Goal: Task Accomplishment & Management: Use online tool/utility

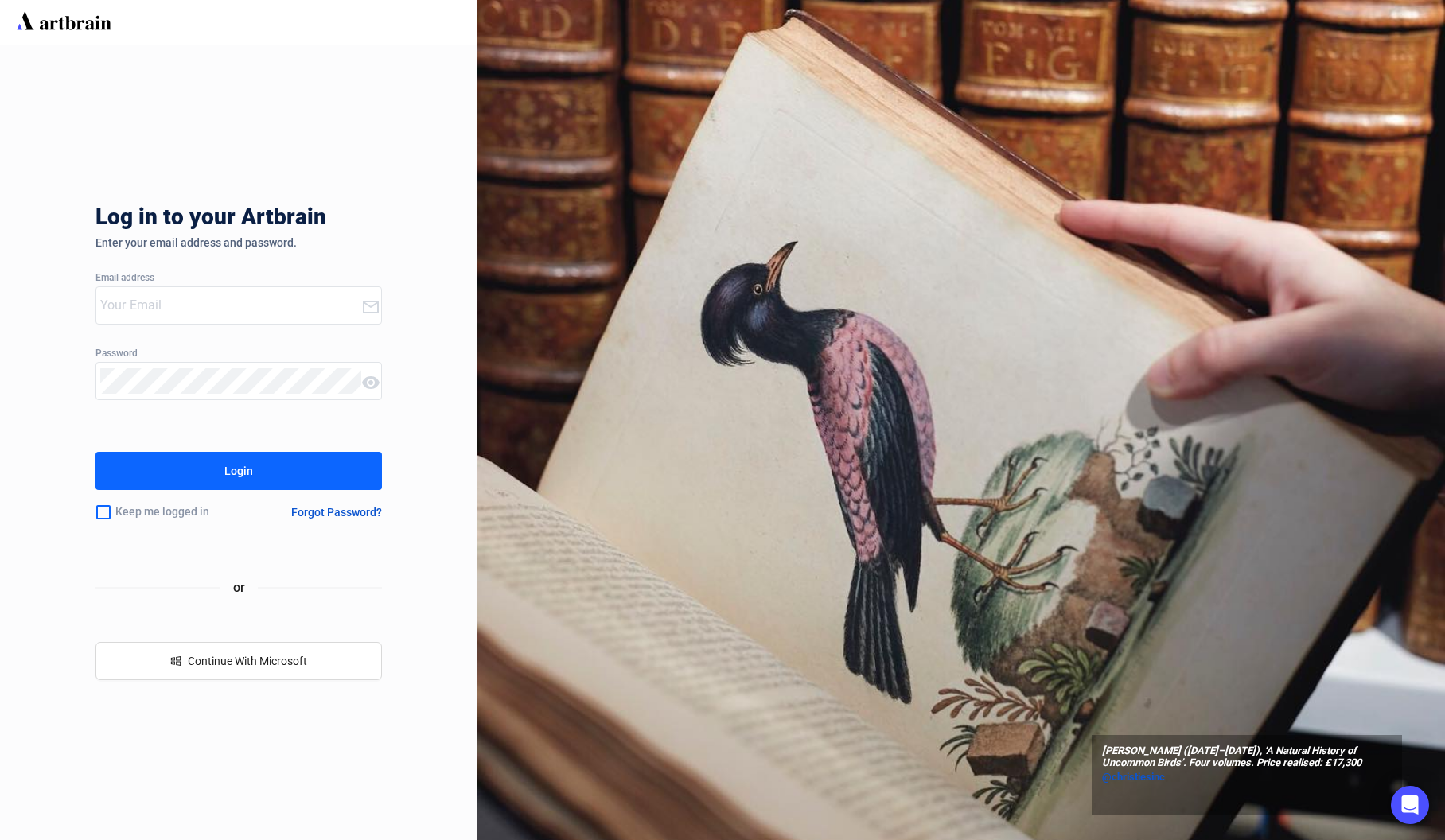
click at [287, 320] on div at bounding box center [229, 305] width 265 height 36
type input "[EMAIL_ADDRESS][DOMAIN_NAME]"
click at [214, 465] on button "Login" at bounding box center [238, 471] width 286 height 38
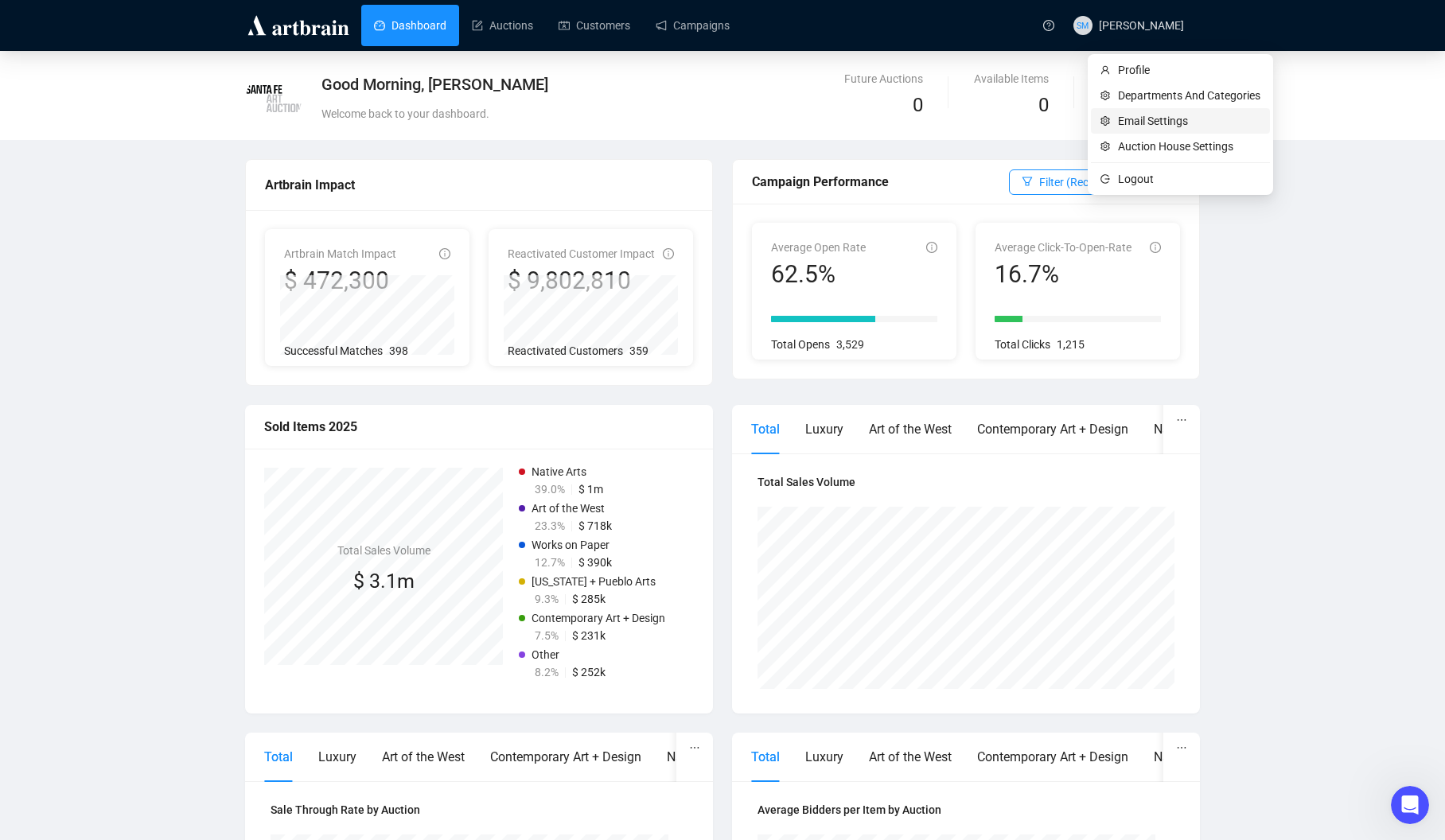
click at [1134, 124] on span "Email Settings" at bounding box center [1189, 121] width 143 height 17
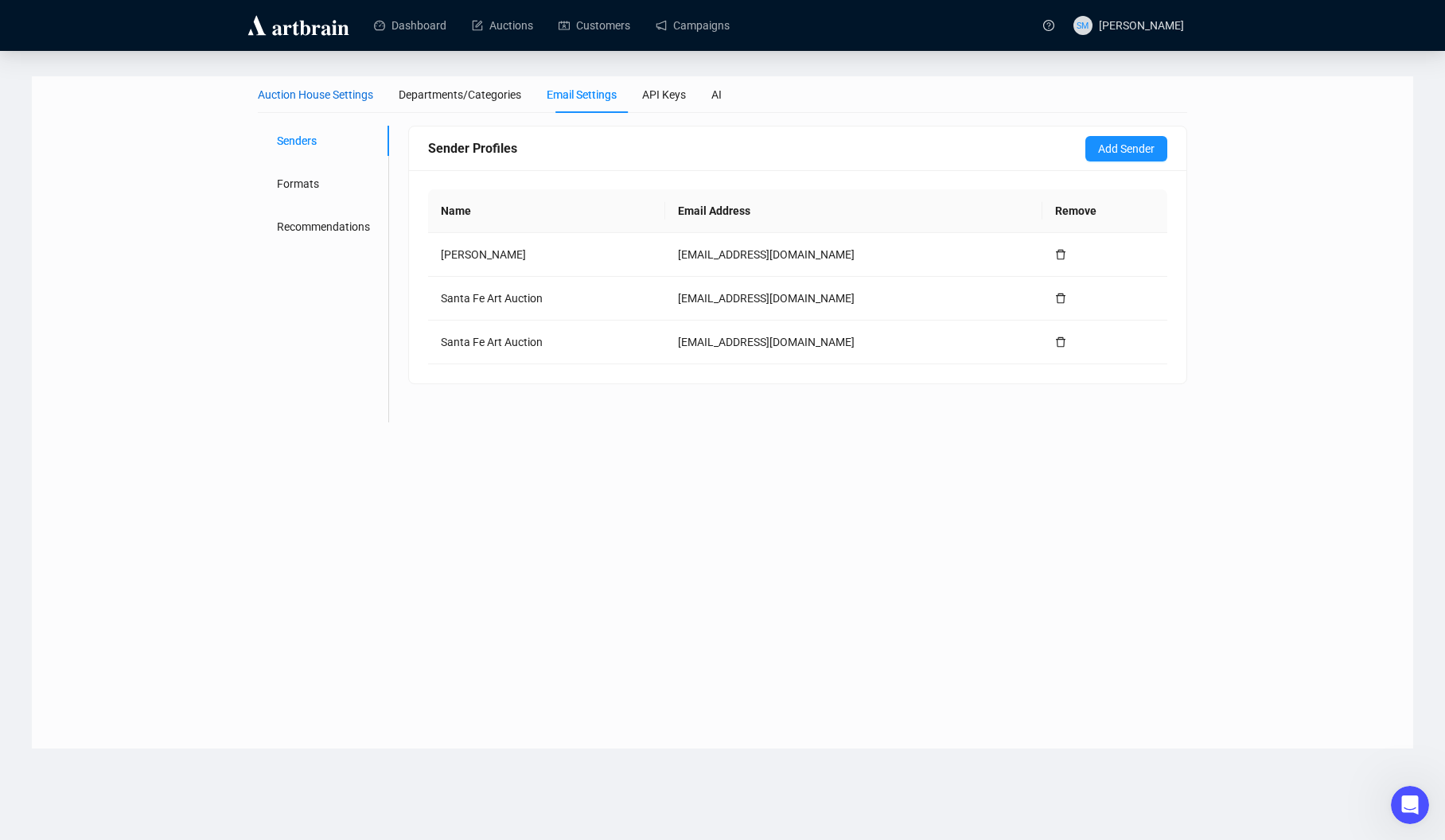
click at [330, 93] on div "Auction House Settings" at bounding box center [315, 95] width 116 height 17
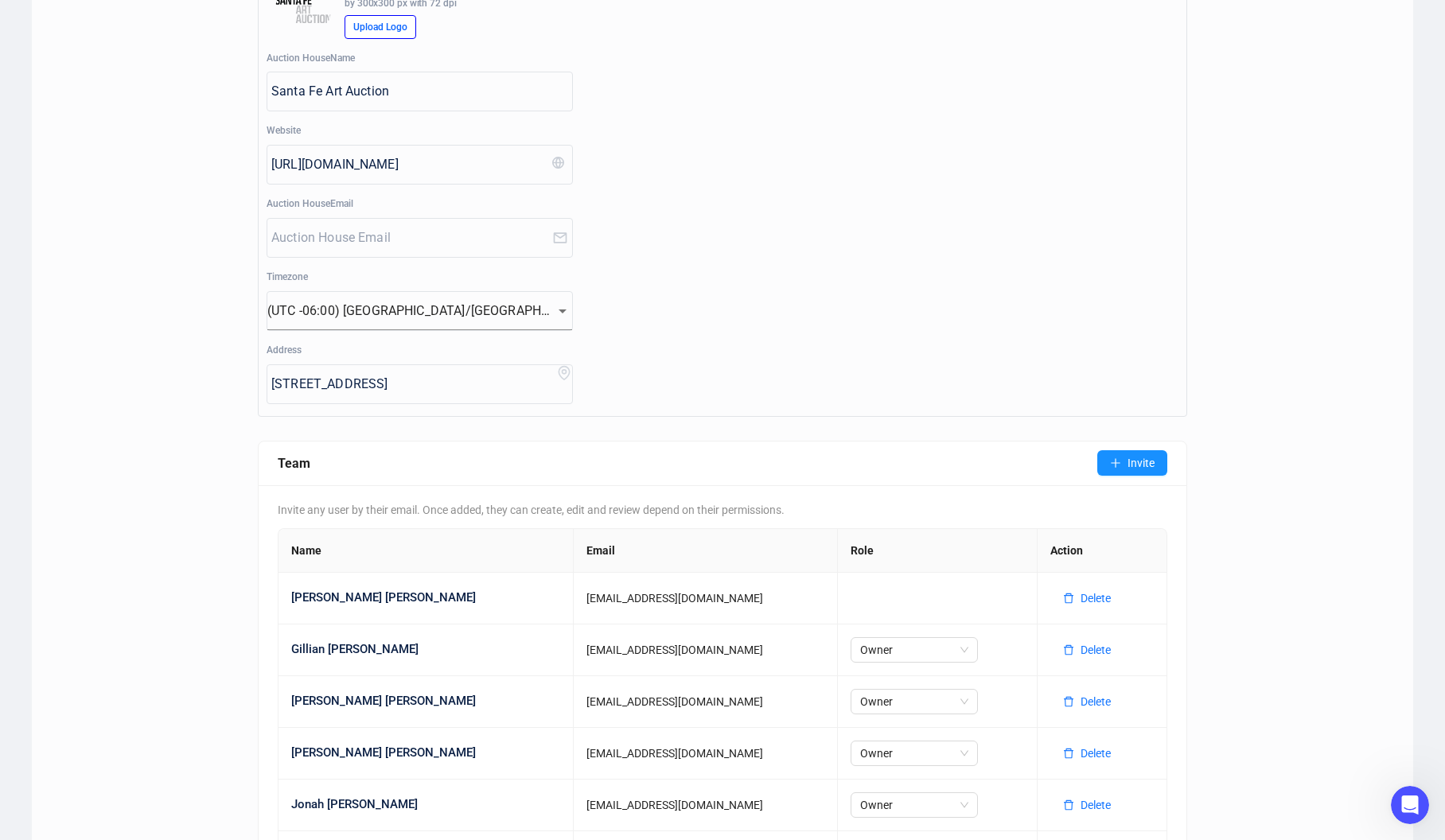
scroll to position [420, 0]
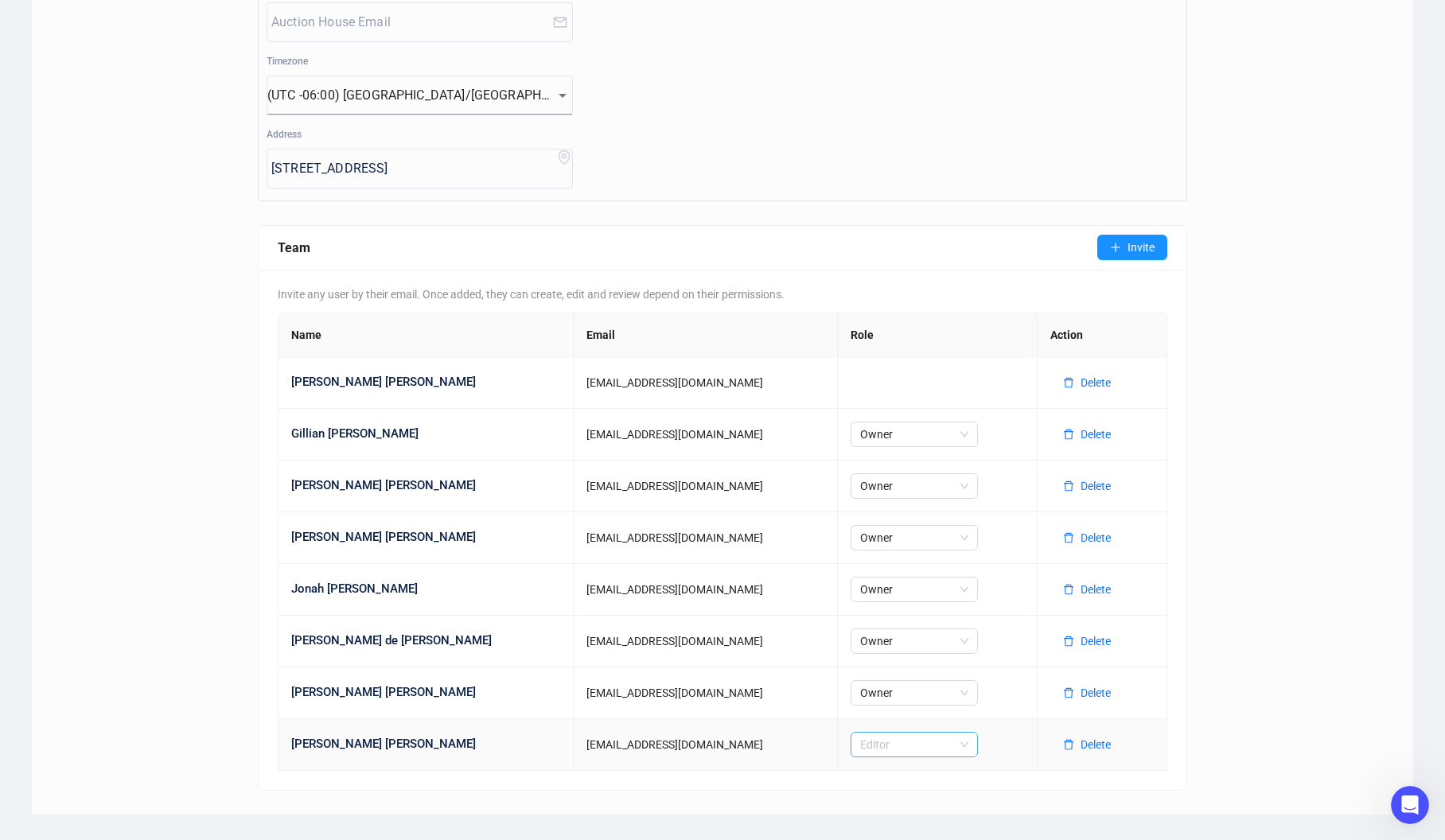
click at [911, 740] on span "Editor" at bounding box center [914, 744] width 108 height 24
click at [867, 639] on div "Owner" at bounding box center [875, 636] width 101 height 17
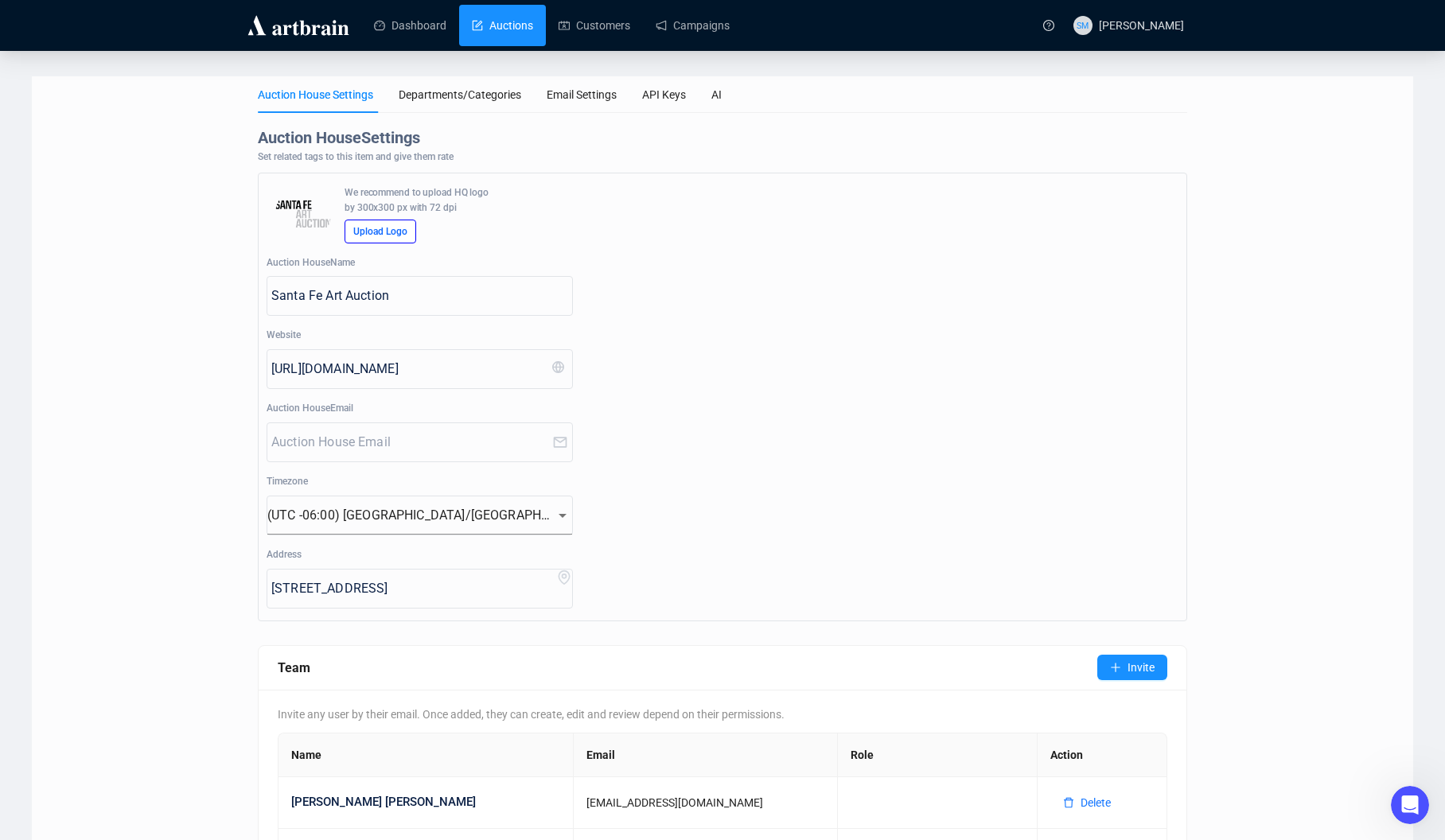
click at [532, 21] on link "Auctions" at bounding box center [502, 25] width 61 height 41
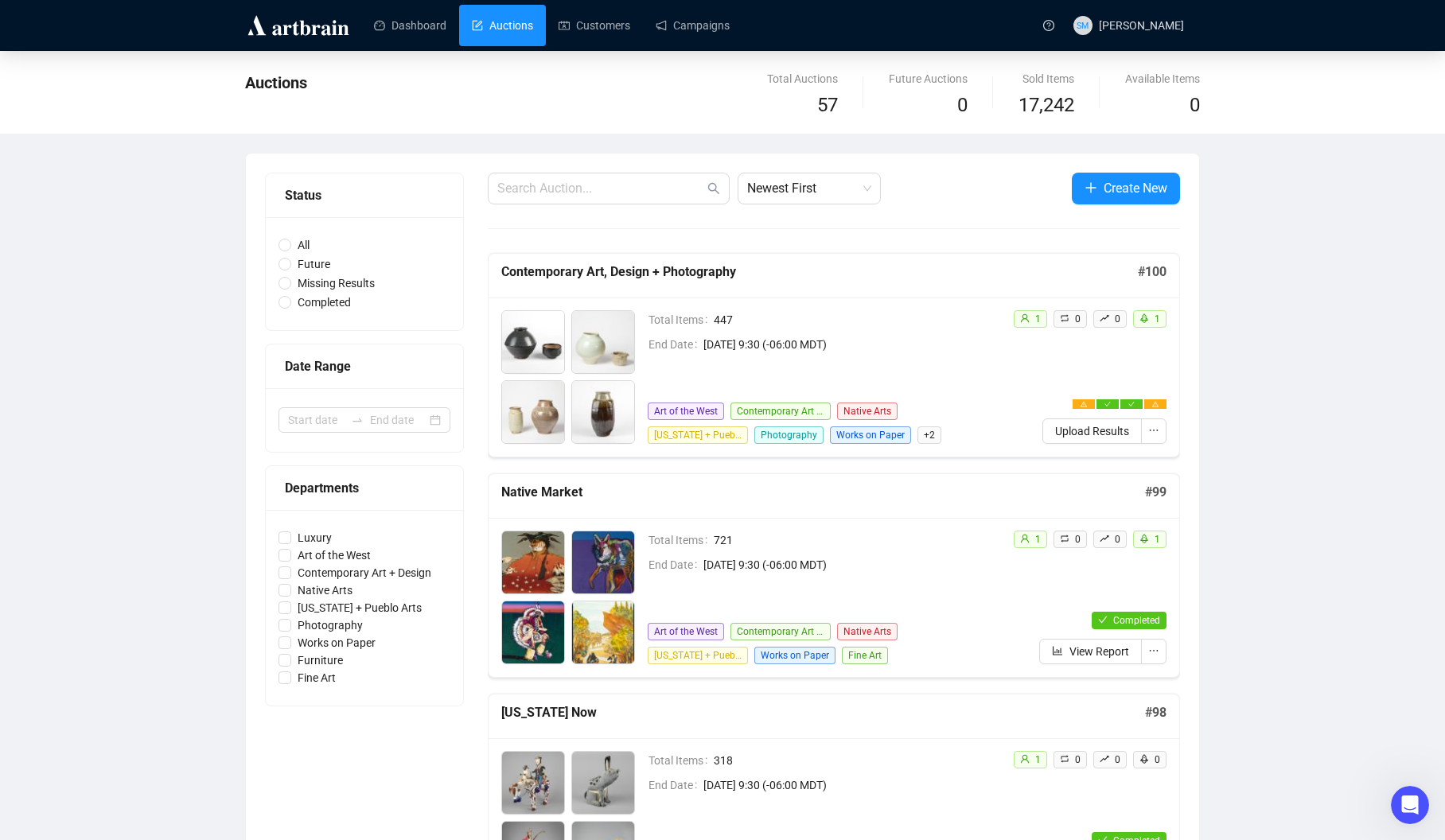
click at [362, 88] on div "Auctions" at bounding box center [544, 95] width 598 height 51
click at [1128, 188] on li "Logout" at bounding box center [1180, 179] width 179 height 26
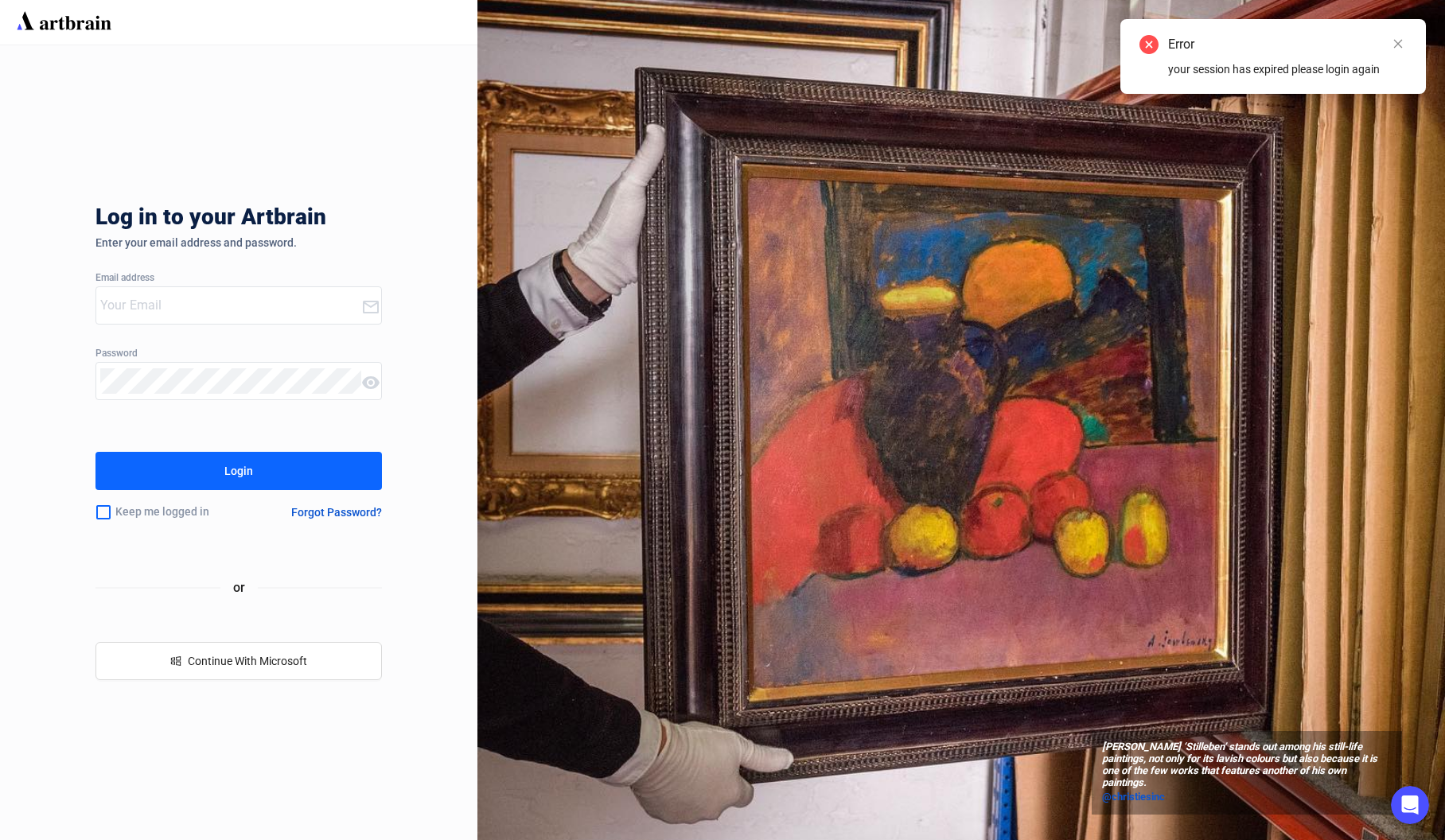
click at [184, 310] on input "email" at bounding box center [231, 305] width 261 height 26
type input "[EMAIL_ADDRESS][DOMAIN_NAME]"
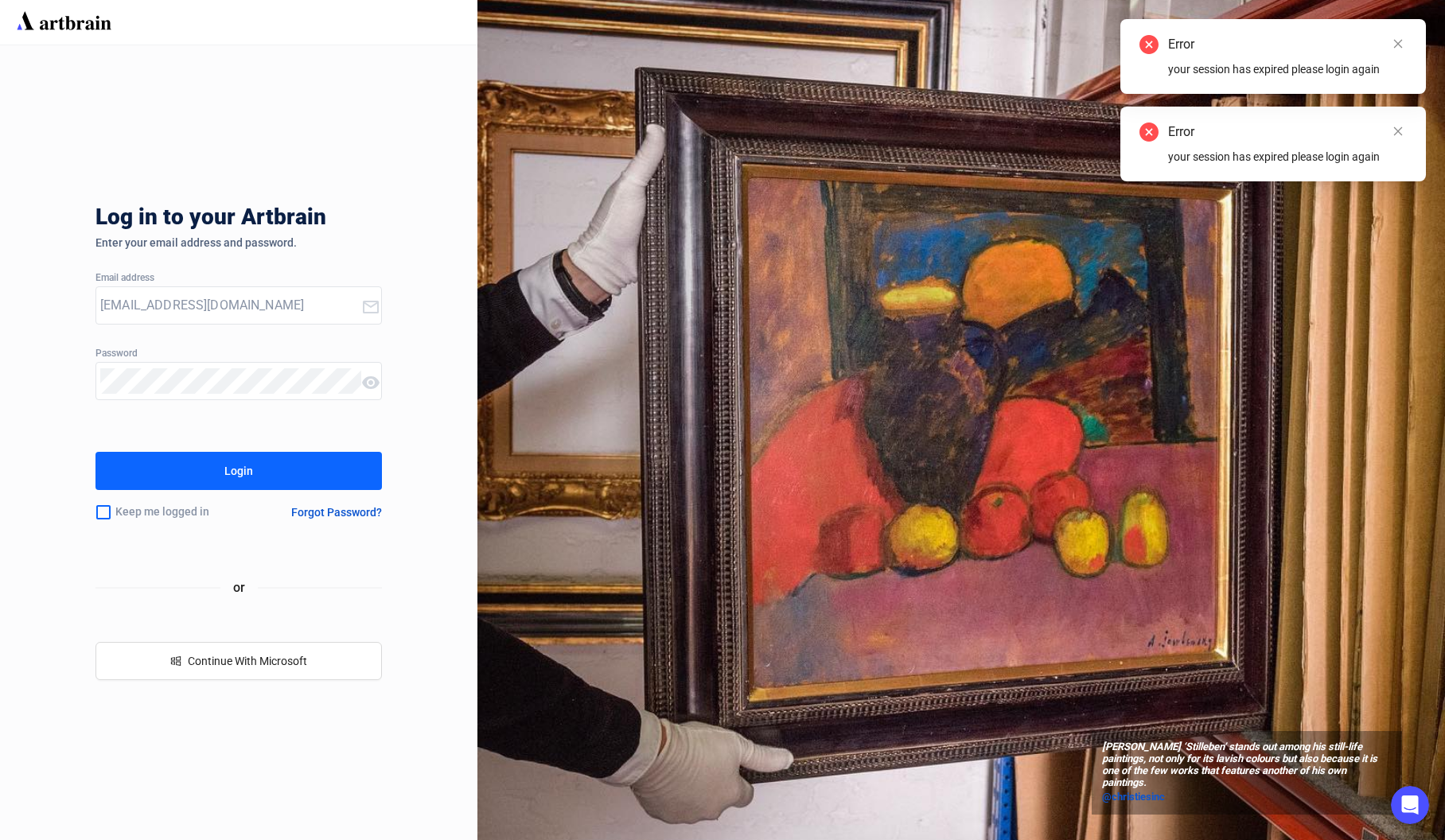
click at [296, 467] on button "Login" at bounding box center [238, 471] width 286 height 38
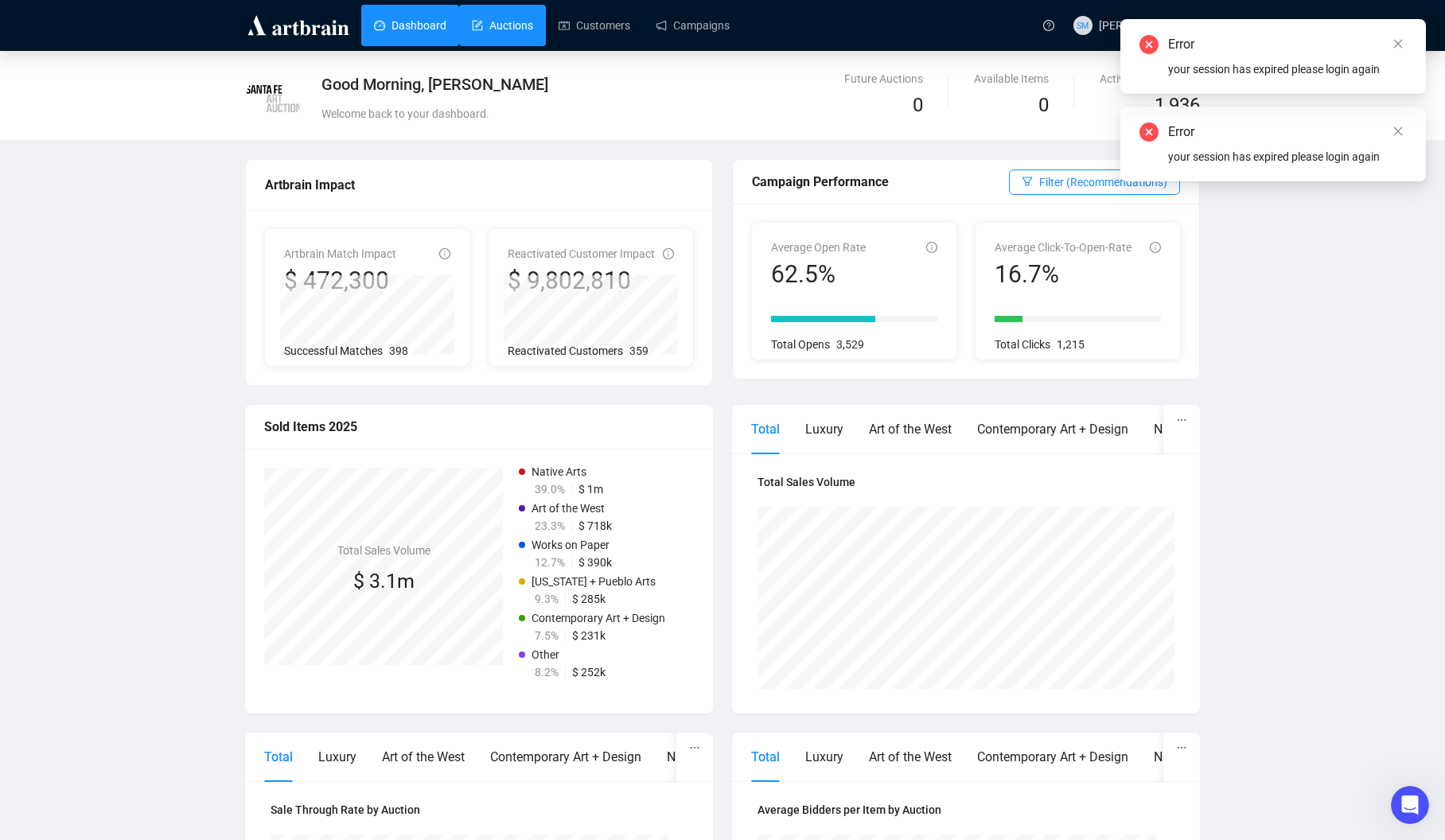
click at [521, 26] on link "Auctions" at bounding box center [502, 25] width 61 height 41
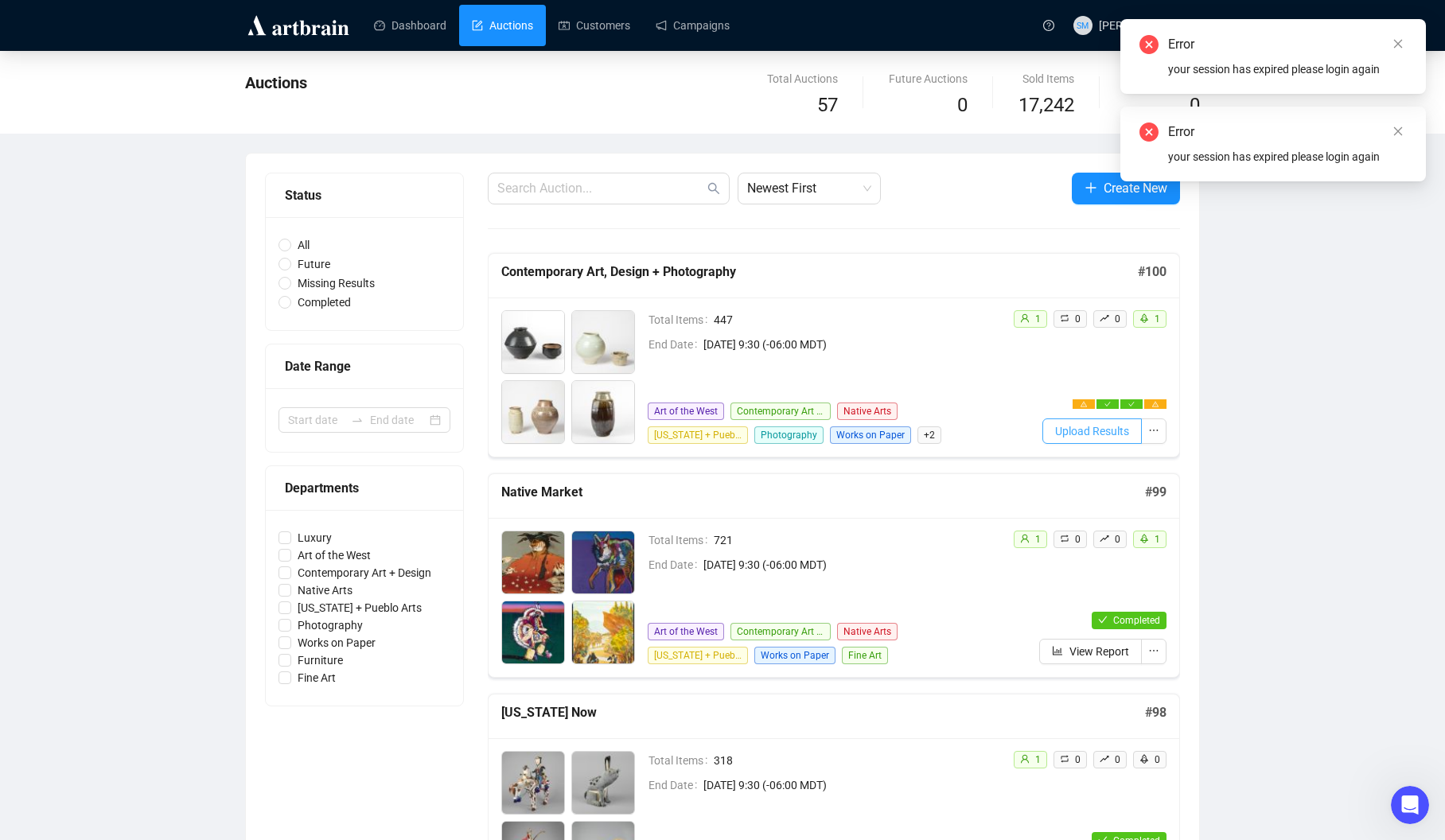
click at [1124, 429] on span "Upload Results" at bounding box center [1092, 431] width 74 height 17
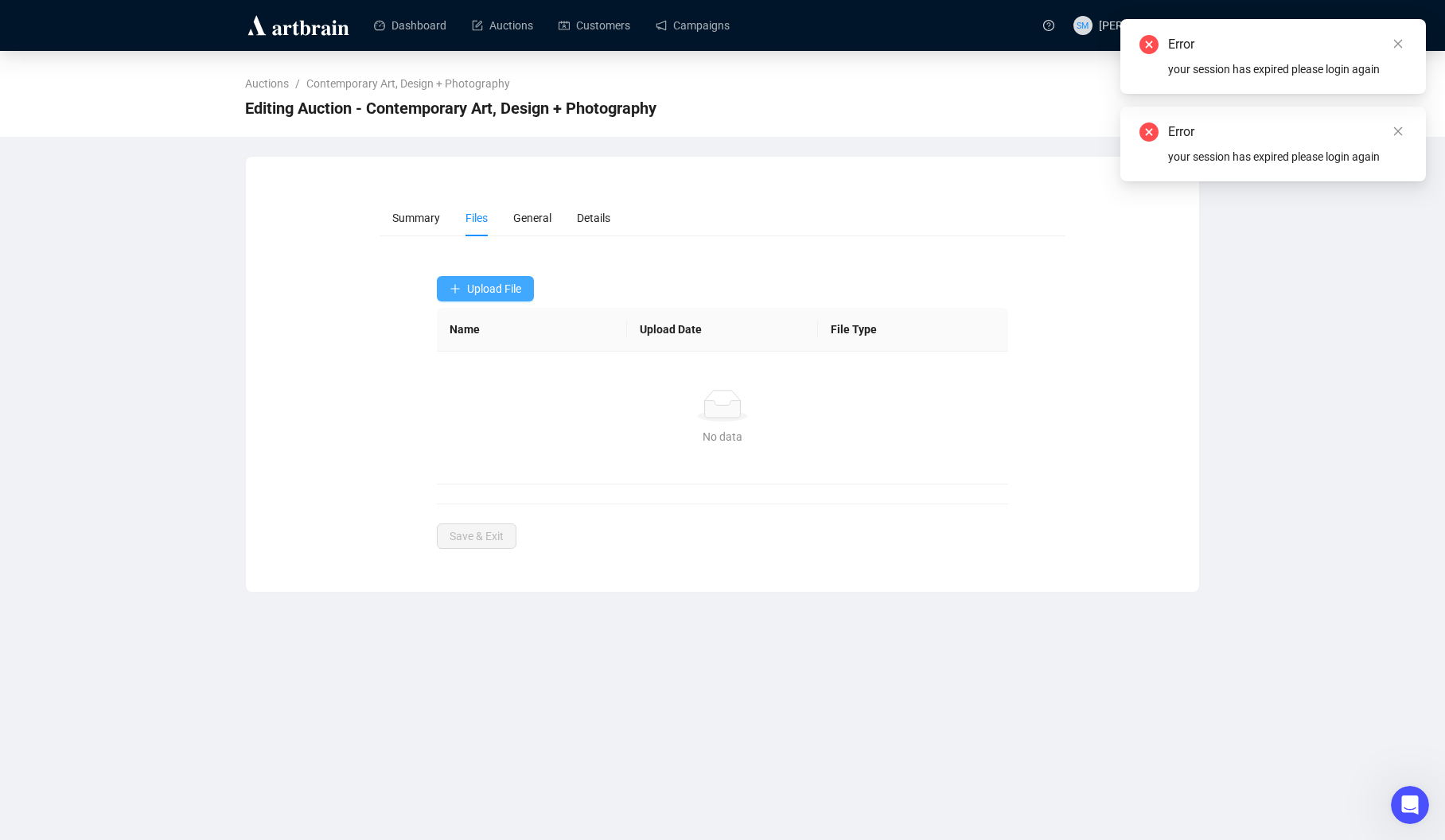
click at [491, 296] on button "Upload File" at bounding box center [485, 289] width 97 height 26
click at [472, 352] on span "Invaluable Underbids" at bounding box center [501, 352] width 103 height 17
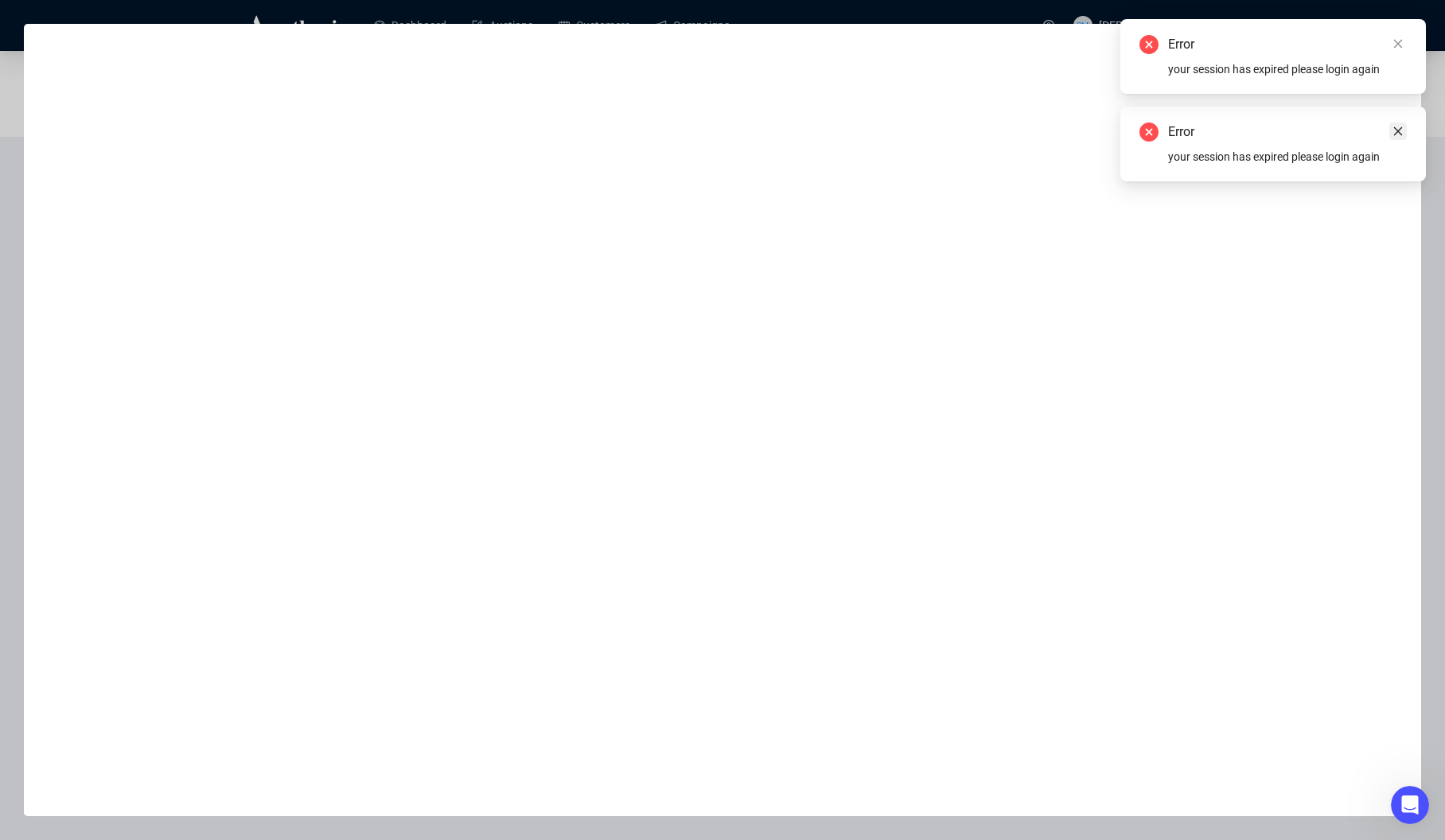
click at [1400, 130] on icon "close" at bounding box center [1399, 131] width 11 height 11
click at [1399, 39] on icon "close" at bounding box center [1399, 44] width 11 height 11
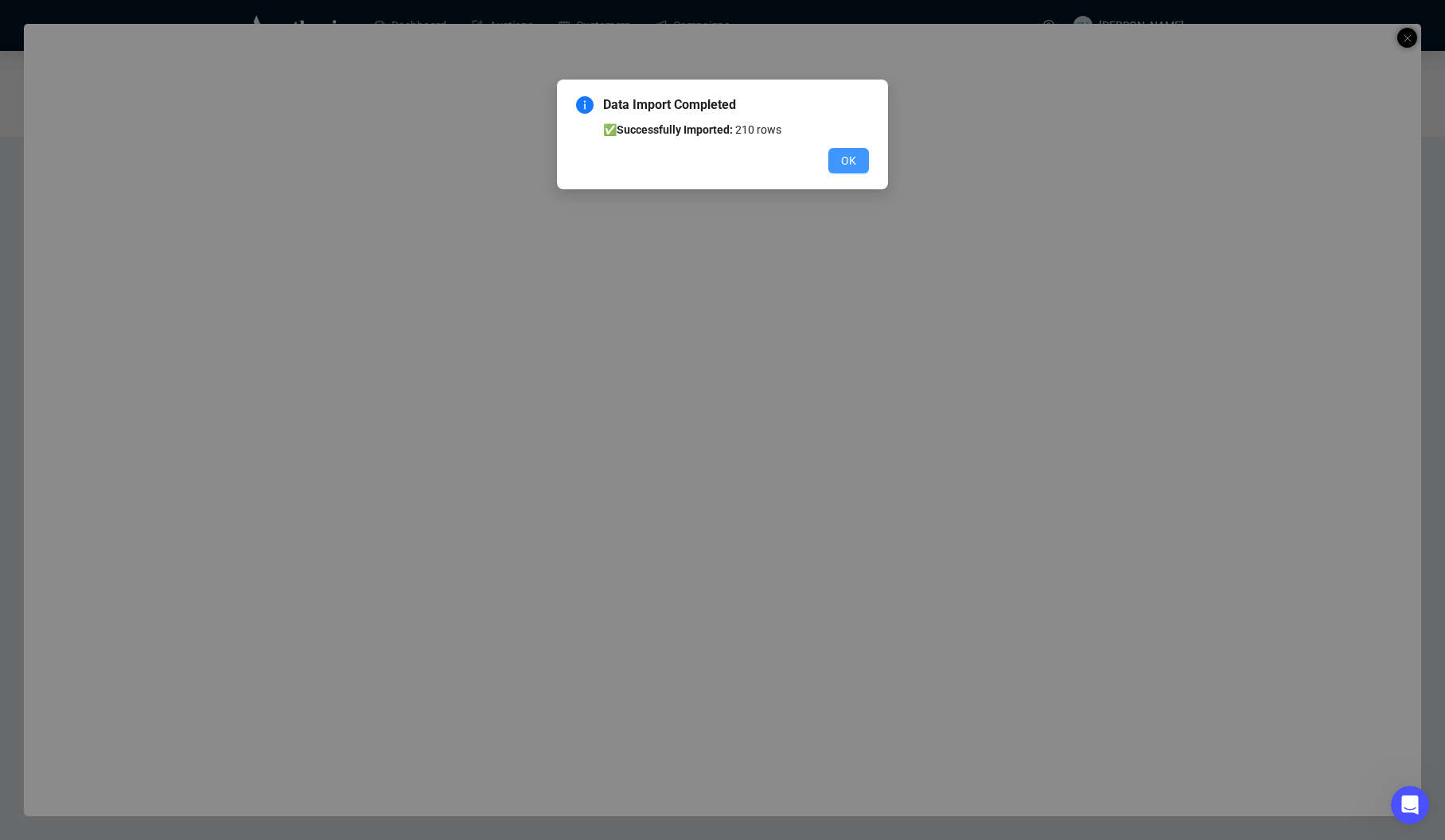
click at [842, 156] on span "OK" at bounding box center [849, 161] width 15 height 17
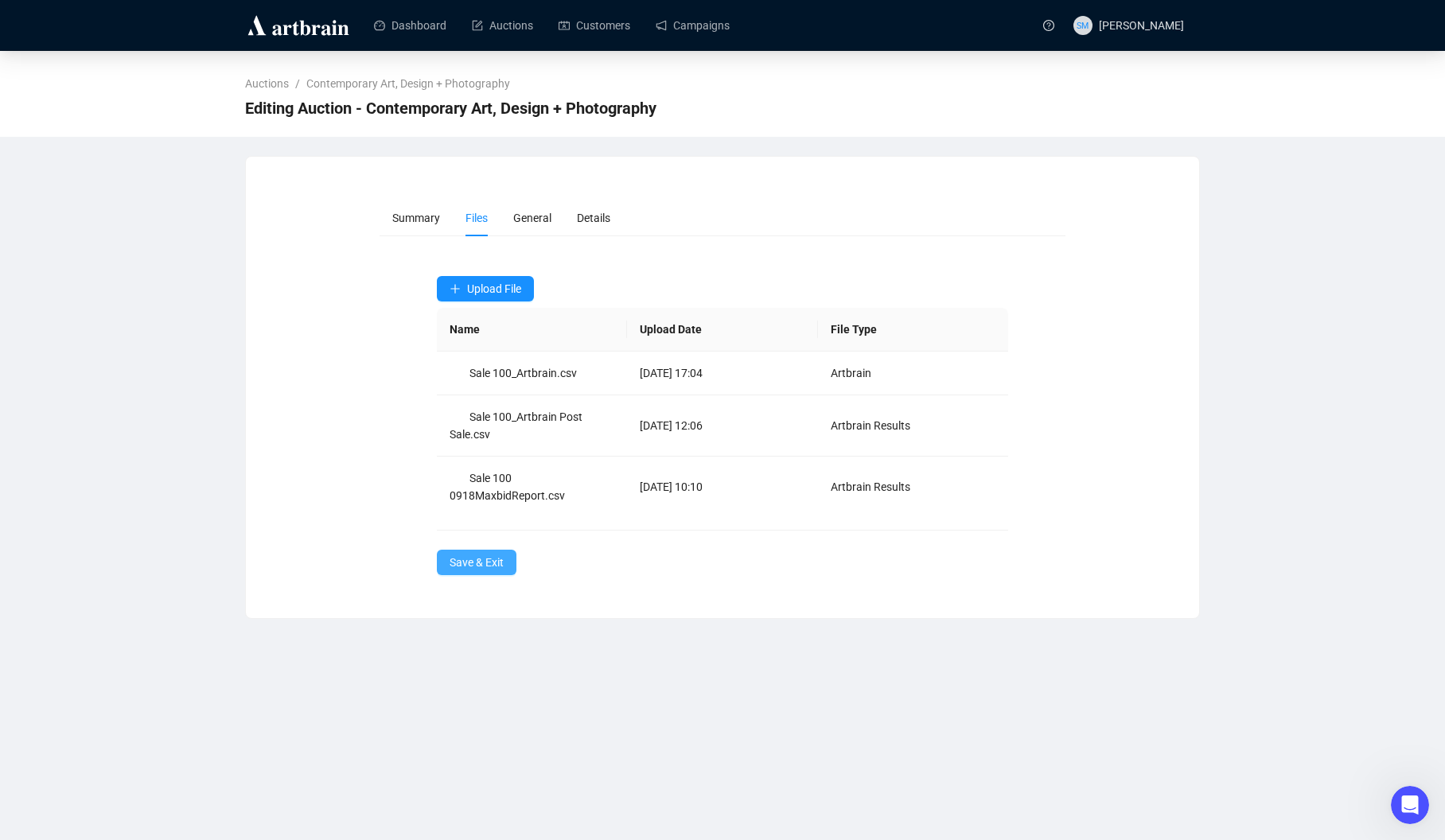
click at [487, 567] on span "Save & Exit" at bounding box center [477, 563] width 55 height 17
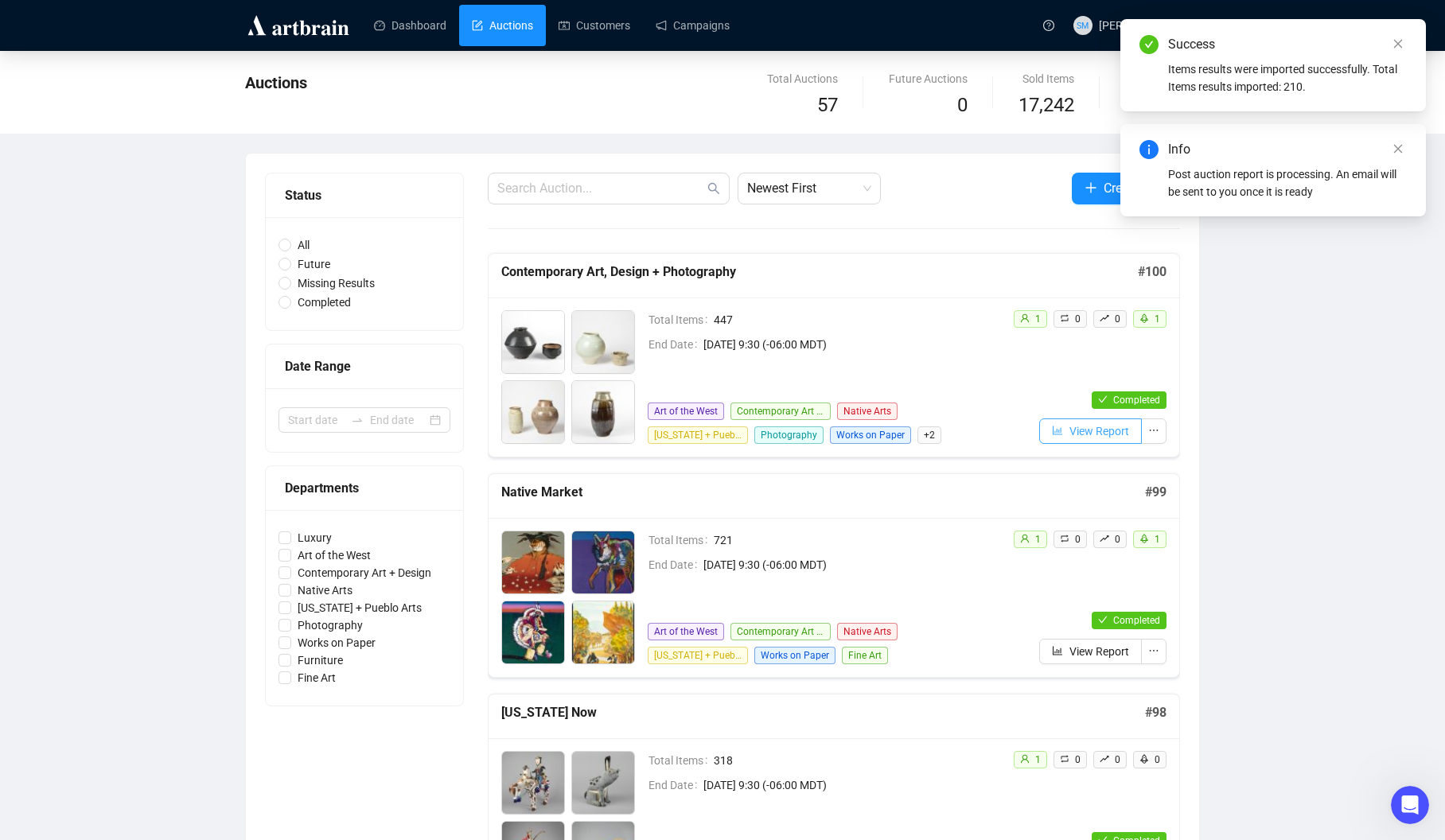
click at [1085, 429] on span "View Report" at bounding box center [1100, 431] width 59 height 17
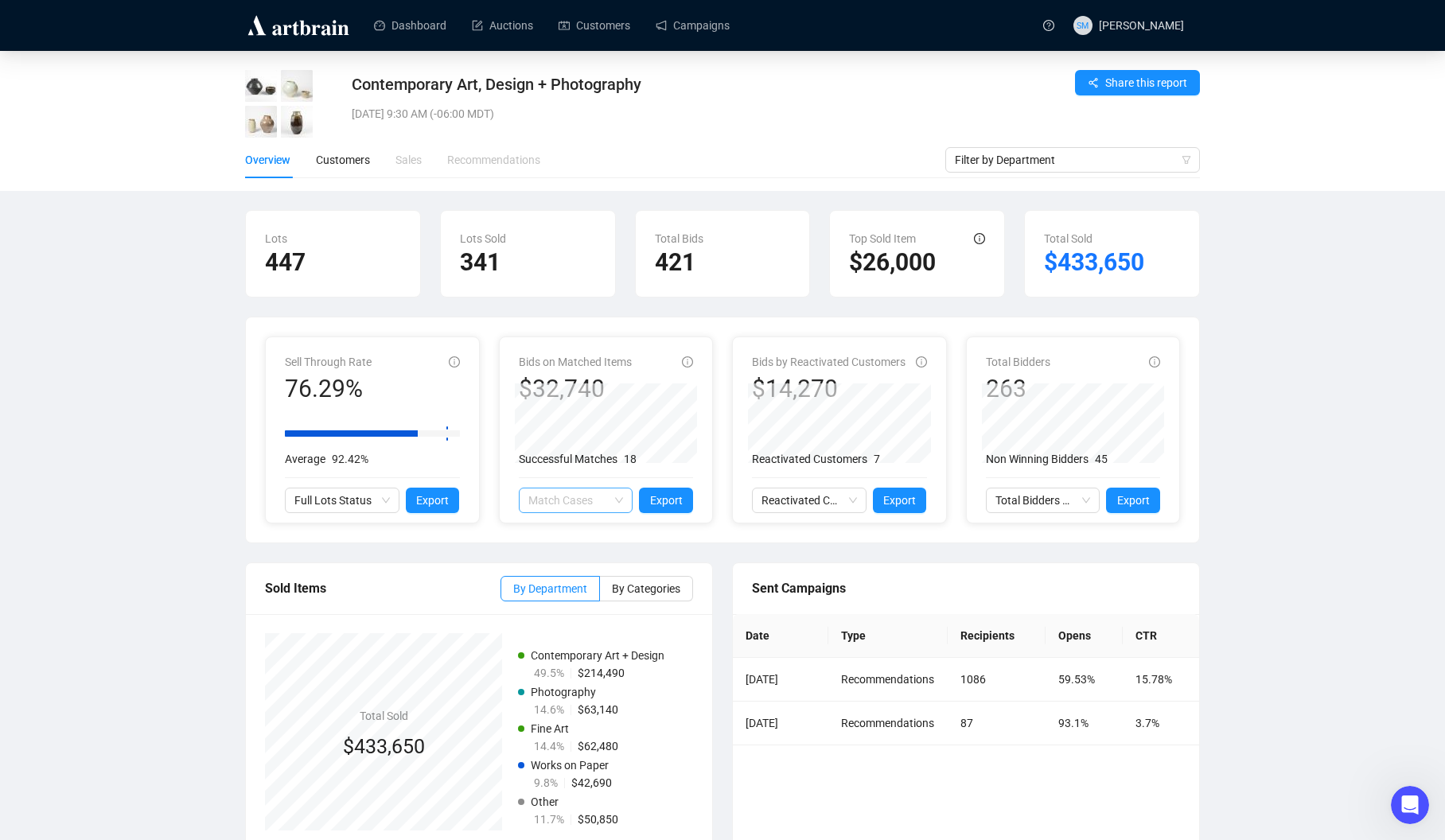
click at [611, 499] on span "Match Cases" at bounding box center [576, 500] width 96 height 24
click at [694, 472] on div "Bids on Matched Items $32,740 Successful Matches 18 Match Cases Export" at bounding box center [606, 431] width 213 height 186
click at [293, 32] on img at bounding box center [298, 25] width 106 height 26
click at [1241, 296] on div "Contemporary Art, Design + Photography [DATE] 9:30 AM (-06:00 MDT) Share this r…" at bounding box center [722, 460] width 1445 height 819
